Goal: Task Accomplishment & Management: Complete application form

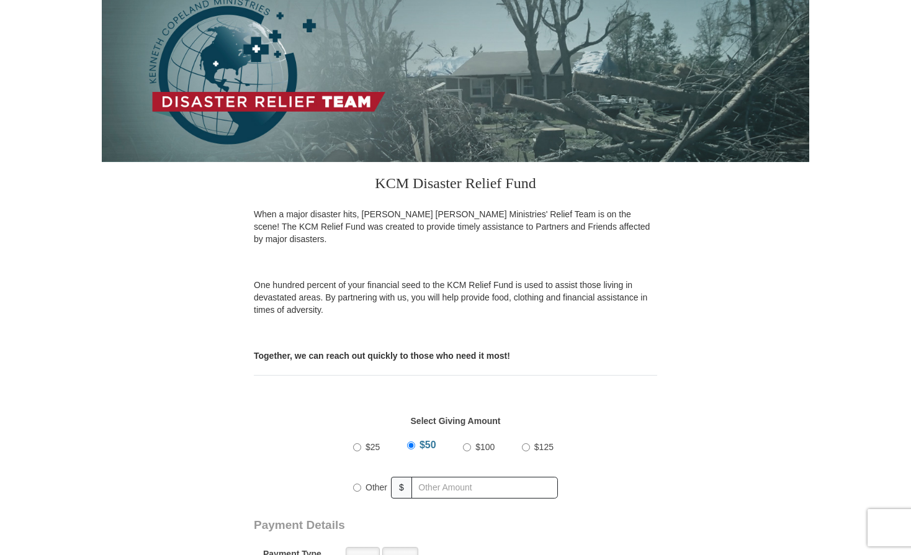
scroll to position [248, 0]
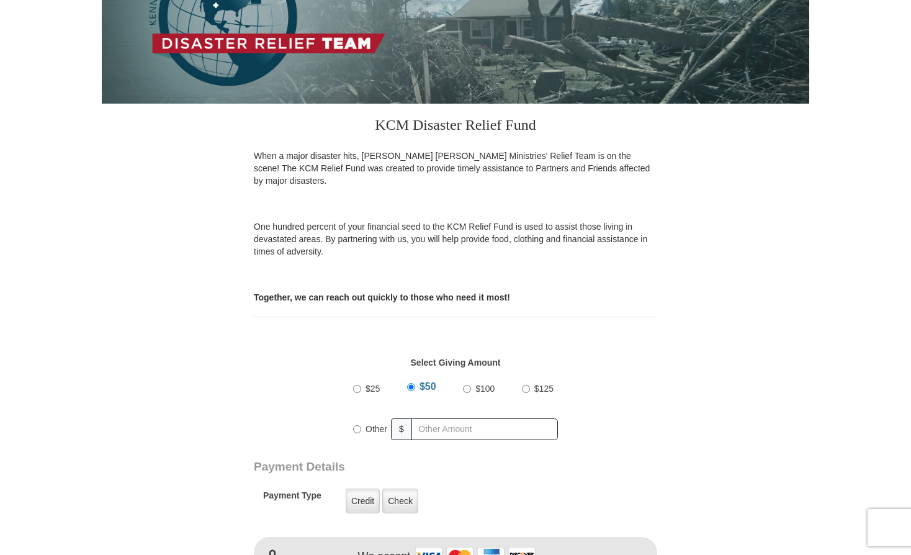
click at [470, 385] on input "$100" at bounding box center [467, 389] width 8 height 8
radio input "true"
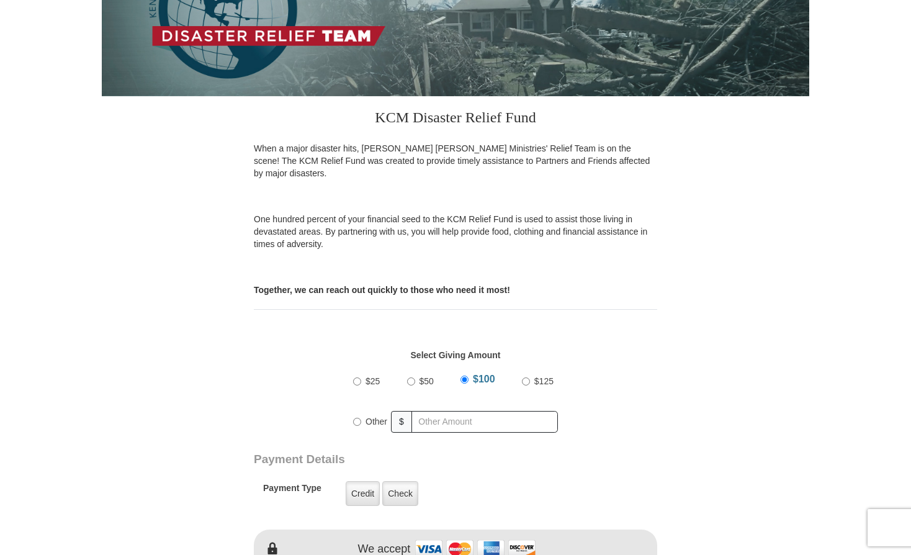
scroll to position [372, 0]
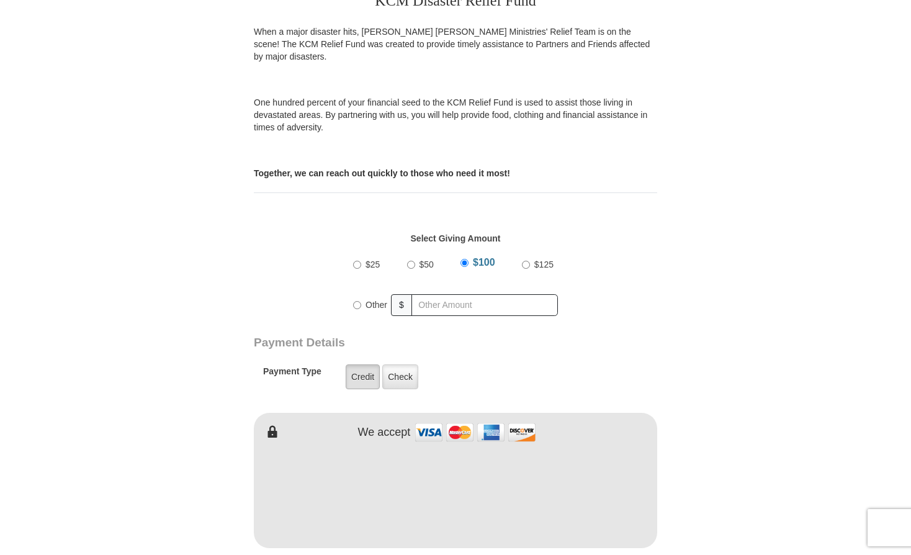
click at [367, 364] on label "Credit" at bounding box center [363, 376] width 34 height 25
click at [0, 0] on input "Credit" at bounding box center [0, 0] width 0 height 0
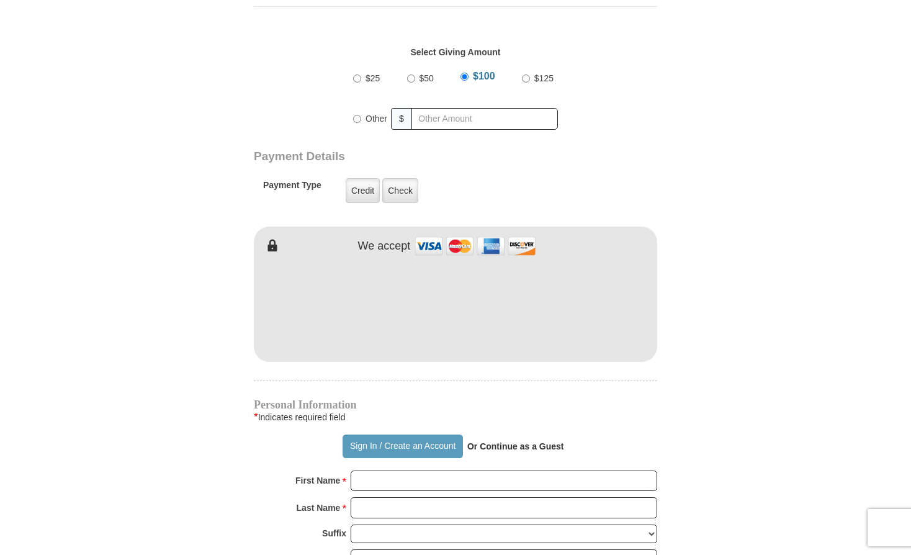
scroll to position [744, 0]
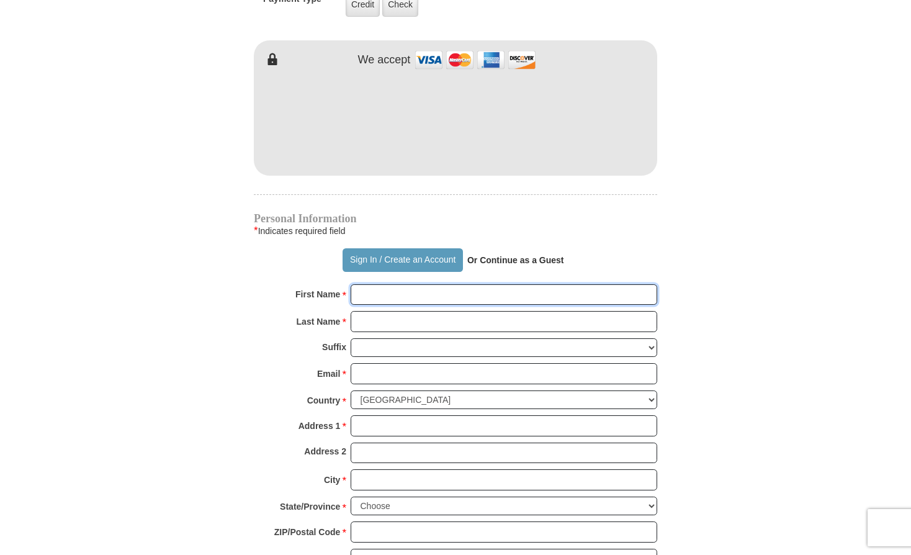
click at [375, 284] on input "First Name *" at bounding box center [504, 294] width 306 height 21
type input "[PERSON_NAME]"
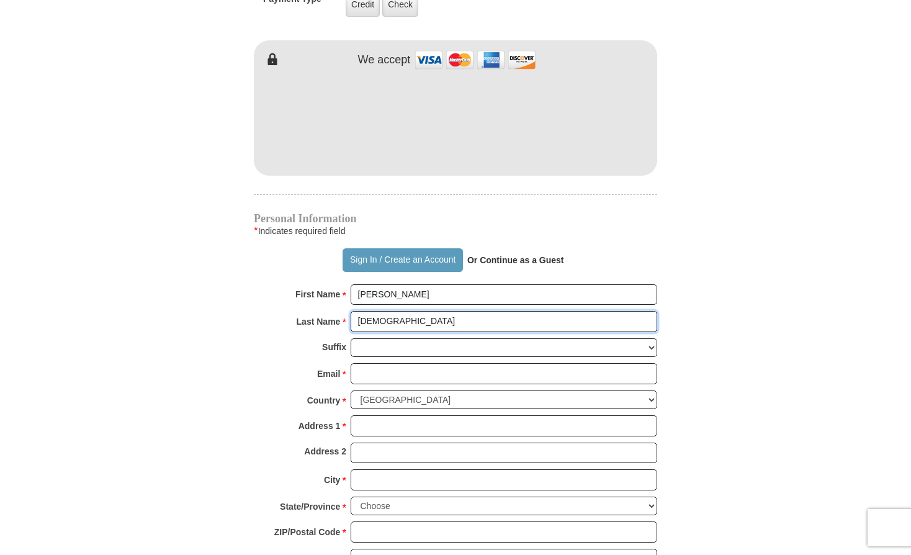
type input "[DEMOGRAPHIC_DATA]"
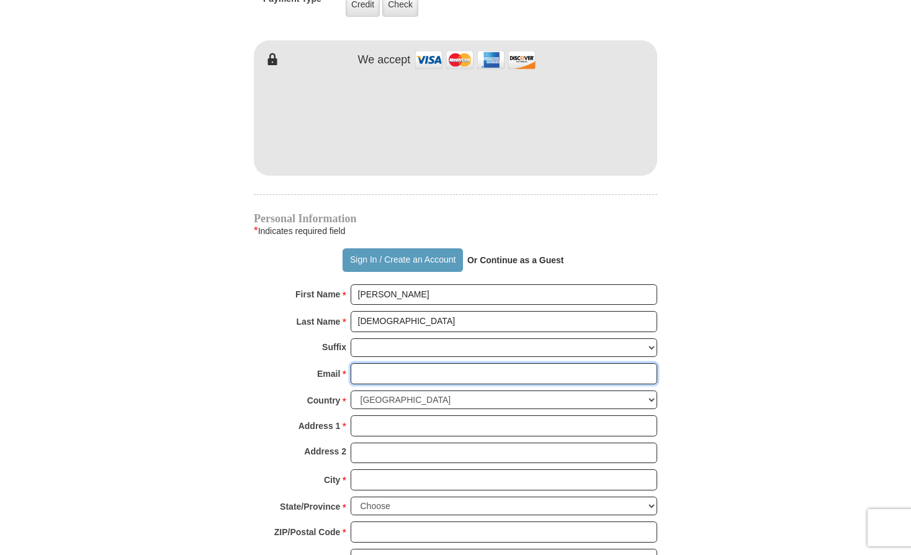
click at [383, 363] on input "Email *" at bounding box center [504, 373] width 306 height 21
type input "[EMAIL_ADDRESS][DOMAIN_NAME]"
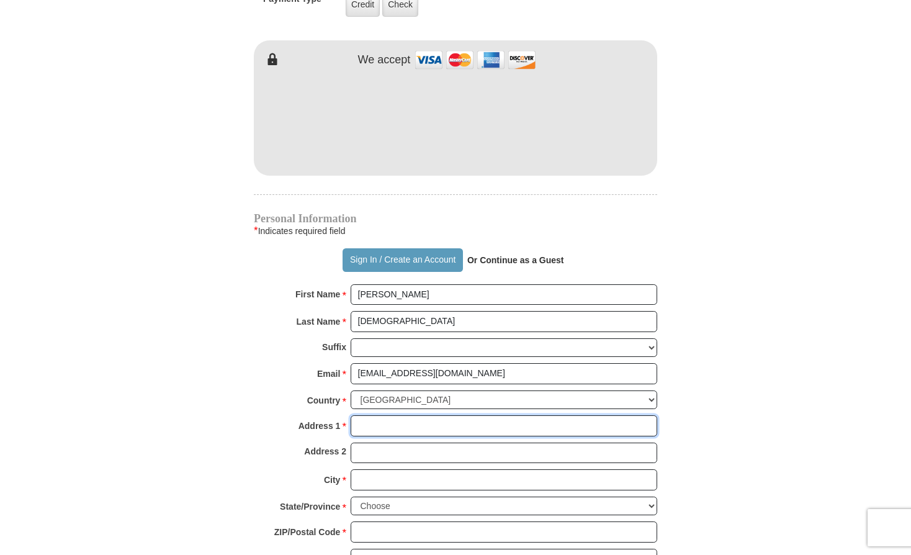
click at [398, 416] on input "Address 1 *" at bounding box center [504, 425] width 306 height 21
type input "[STREET_ADDRESS]"
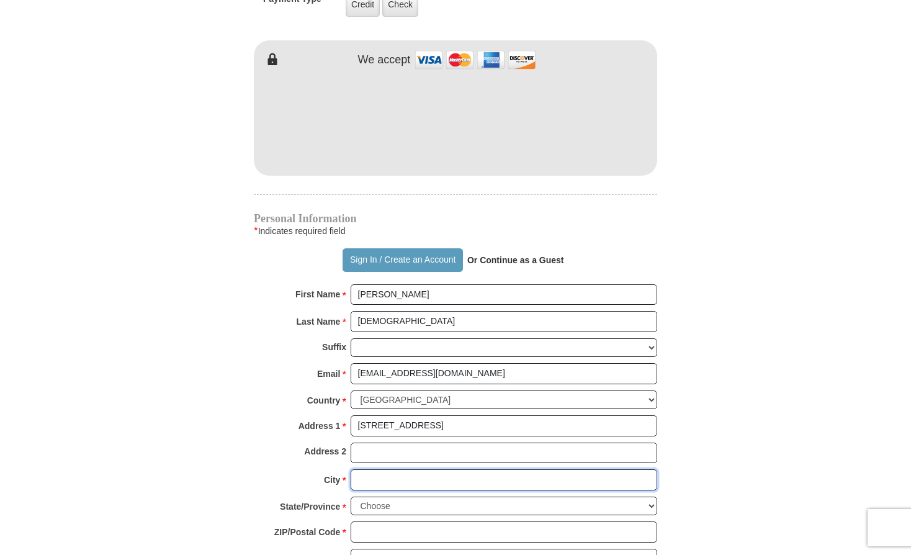
click at [373, 469] on input "City *" at bounding box center [504, 479] width 306 height 21
type input "Maryville"
select select "IL"
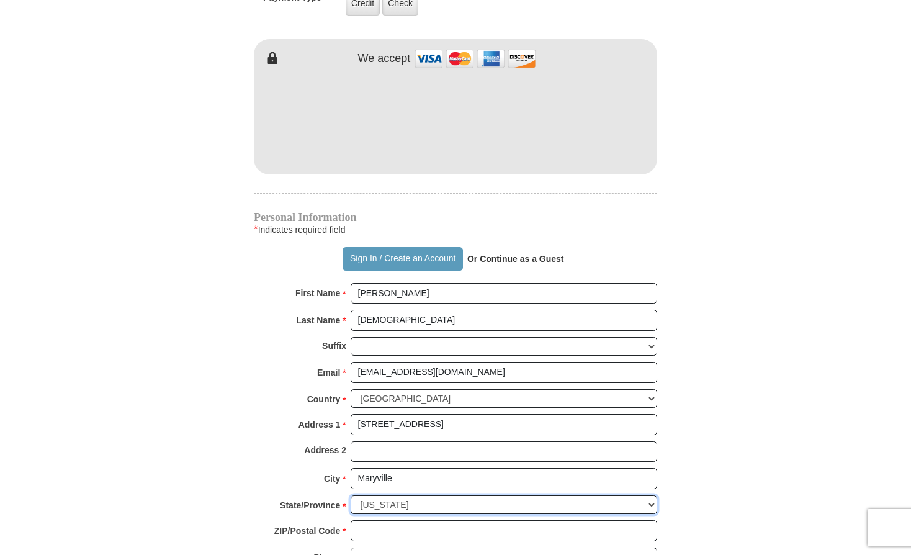
scroll to position [868, 0]
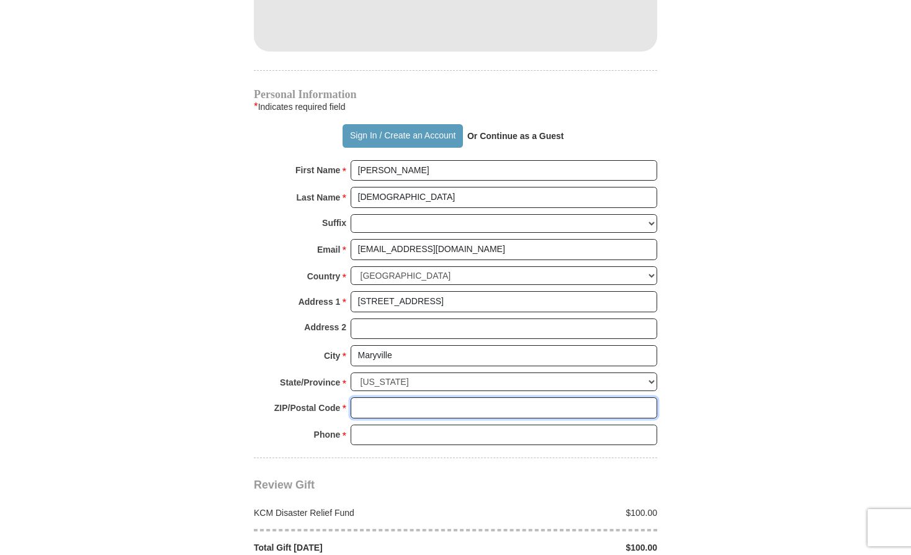
click at [388, 400] on input "ZIP/Postal Code *" at bounding box center [504, 407] width 306 height 21
type input "62062"
click at [365, 424] on input "Phone * *" at bounding box center [504, 434] width 306 height 21
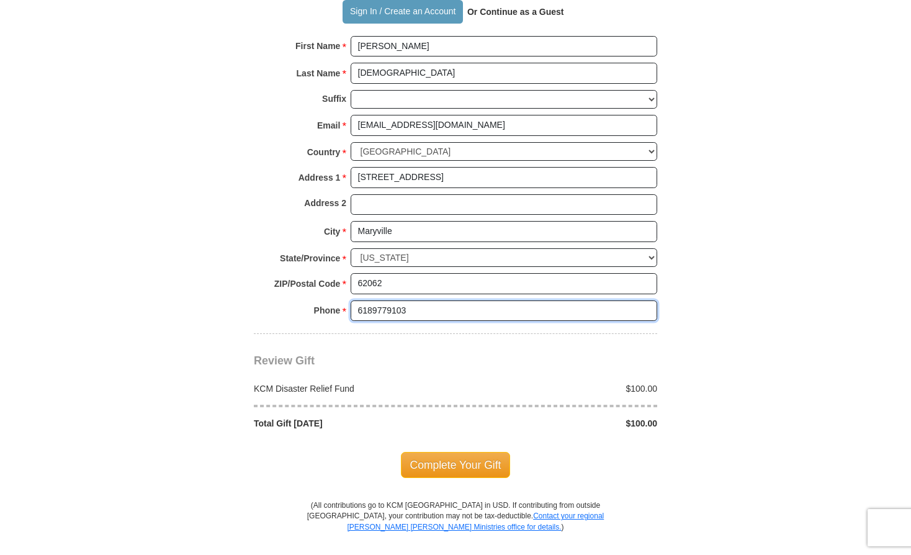
scroll to position [1055, 0]
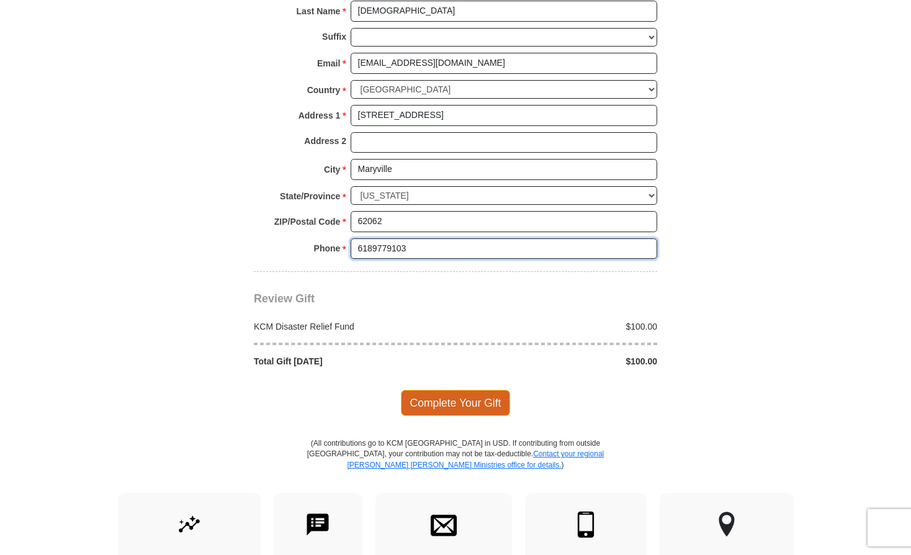
type input "6189779103"
click at [457, 390] on span "Complete Your Gift" at bounding box center [456, 403] width 110 height 26
